Goal: Information Seeking & Learning: Learn about a topic

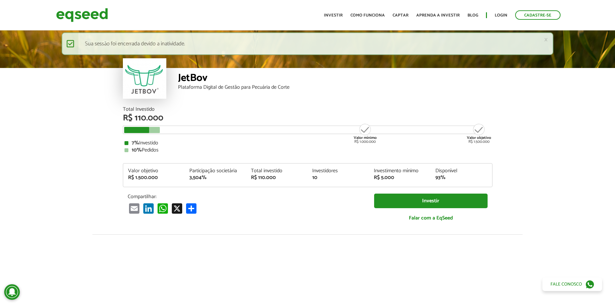
scroll to position [799, 0]
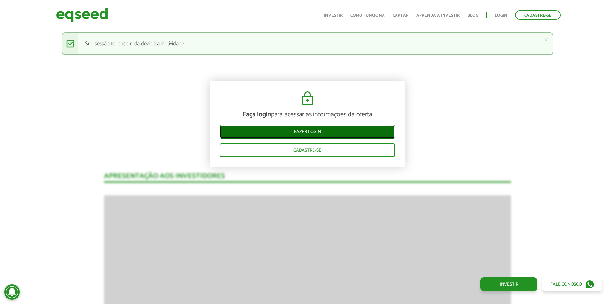
click at [357, 129] on link "Fazer login" at bounding box center [307, 132] width 175 height 14
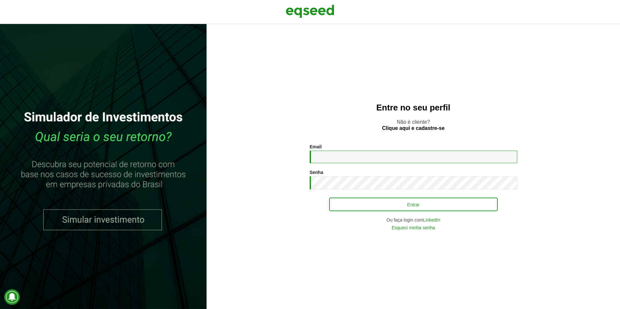
type input "**********"
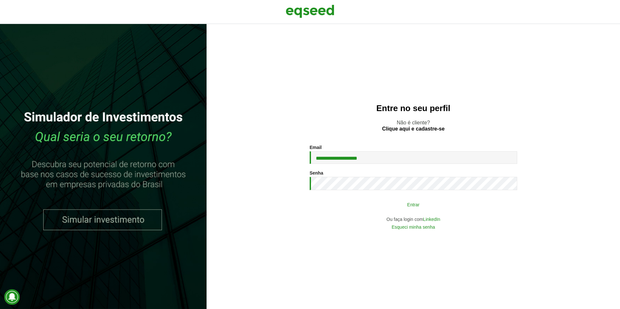
click at [404, 203] on button "Entrar" at bounding box center [413, 204] width 169 height 12
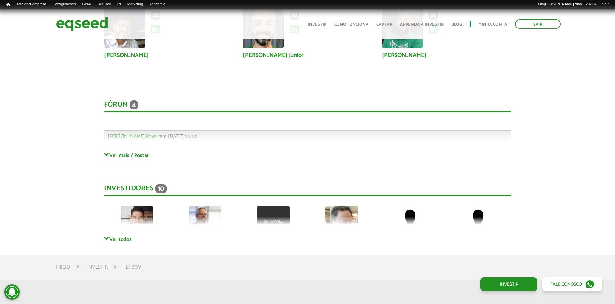
scroll to position [1711, 0]
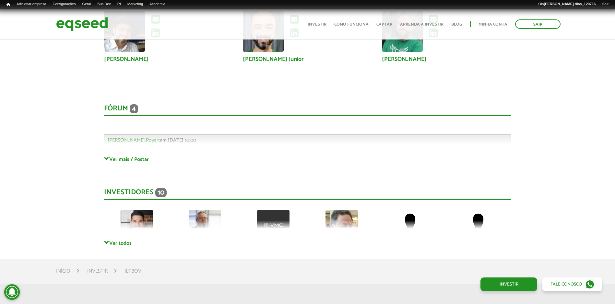
click at [129, 153] on div "Fórum 4 Comentários [PERSON_NAME].Poyart em [DATE] 10:00 Bem-vindo(a) ao fórum …" at bounding box center [307, 123] width 407 height 65
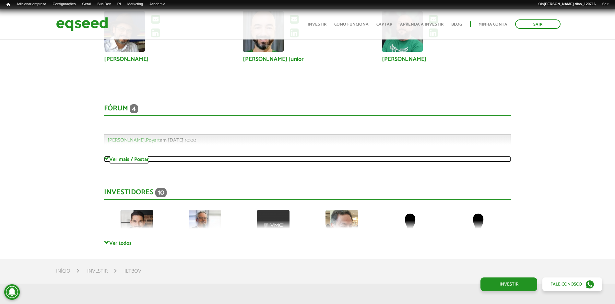
click at [134, 159] on link "Ver mais / Postar" at bounding box center [307, 159] width 407 height 6
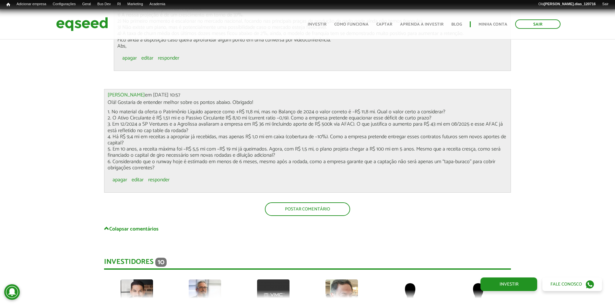
scroll to position [2100, 0]
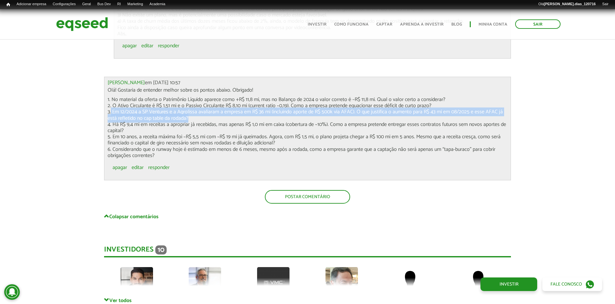
drag, startPoint x: 182, startPoint y: 117, endPoint x: 103, endPoint y: 111, distance: 79.0
click at [122, 113] on p "1. No material da oferta o Patrimônio Líquido aparece como +R$ 11,8 mi, mas no …" at bounding box center [308, 128] width 400 height 62
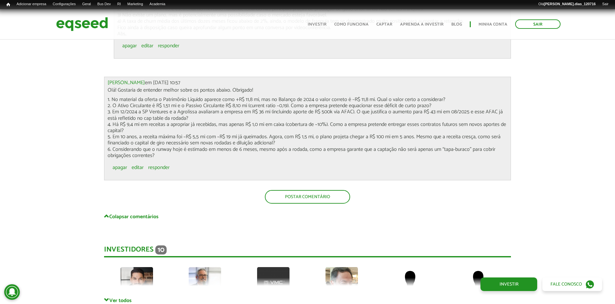
drag, startPoint x: 187, startPoint y: 119, endPoint x: 106, endPoint y: 111, distance: 81.7
click at [106, 111] on div "[PERSON_NAME] em [DATE] 10:57 Olá! Gostaria de entender melhor sobre os pontos …" at bounding box center [307, 129] width 407 height 104
drag, startPoint x: 106, startPoint y: 111, endPoint x: 114, endPoint y: 112, distance: 8.2
copy p "3. Em 12/2024 a SP Ventures e a Agrolissa avaliaram a empresa em R$ 36 mi (incl…"
